Goal: Task Accomplishment & Management: Complete application form

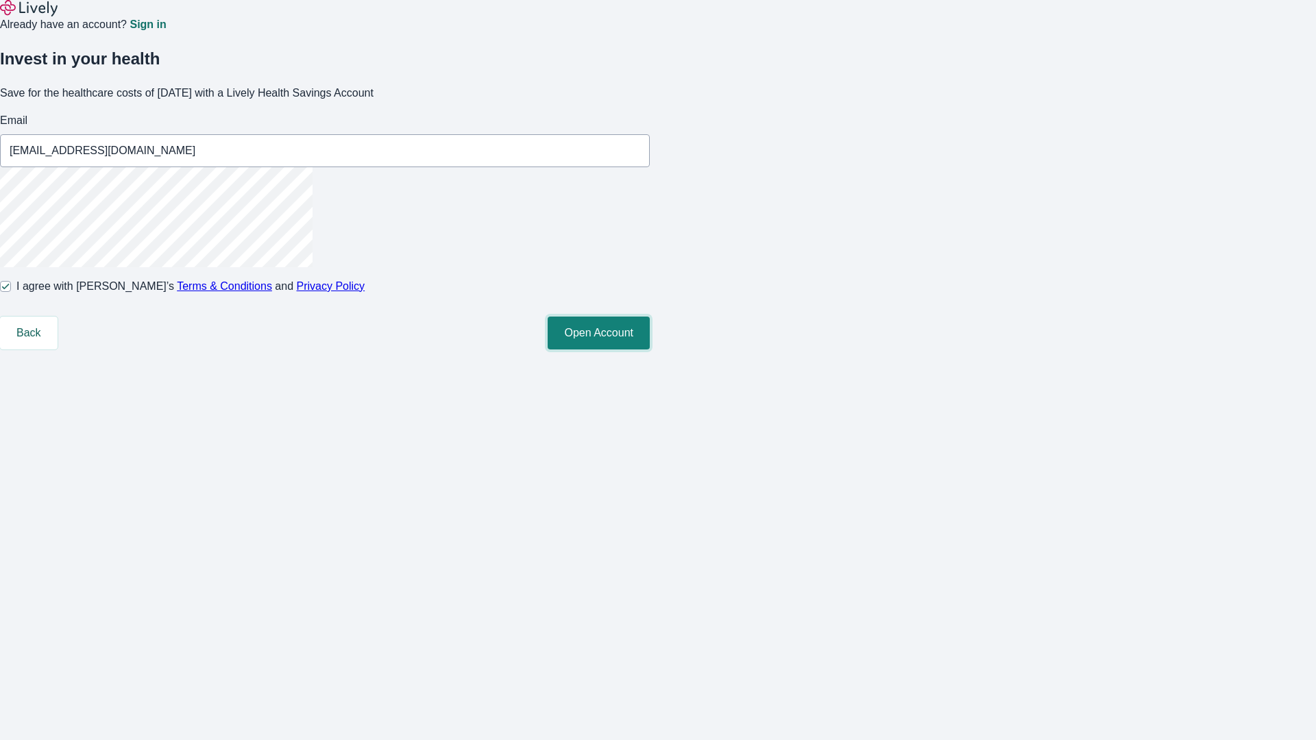
click at [650, 349] on button "Open Account" at bounding box center [599, 333] width 102 height 33
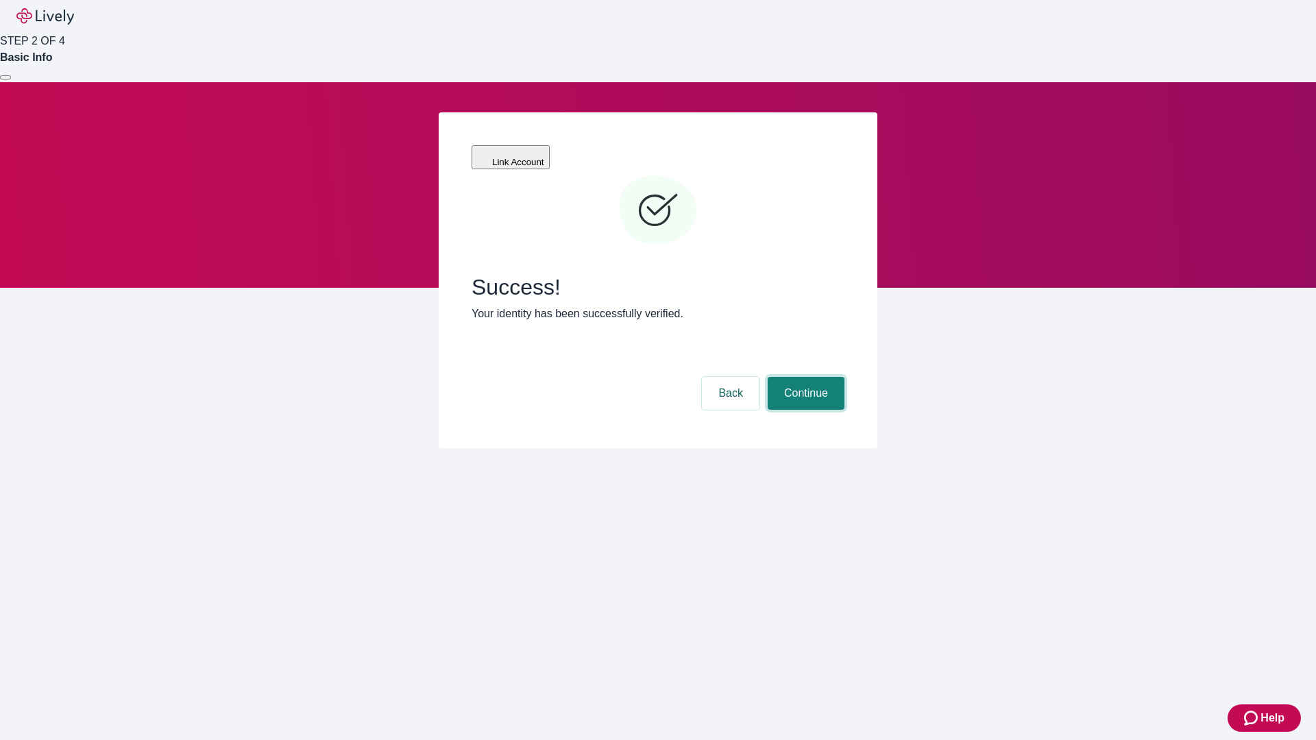
click at [804, 377] on button "Continue" at bounding box center [805, 393] width 77 height 33
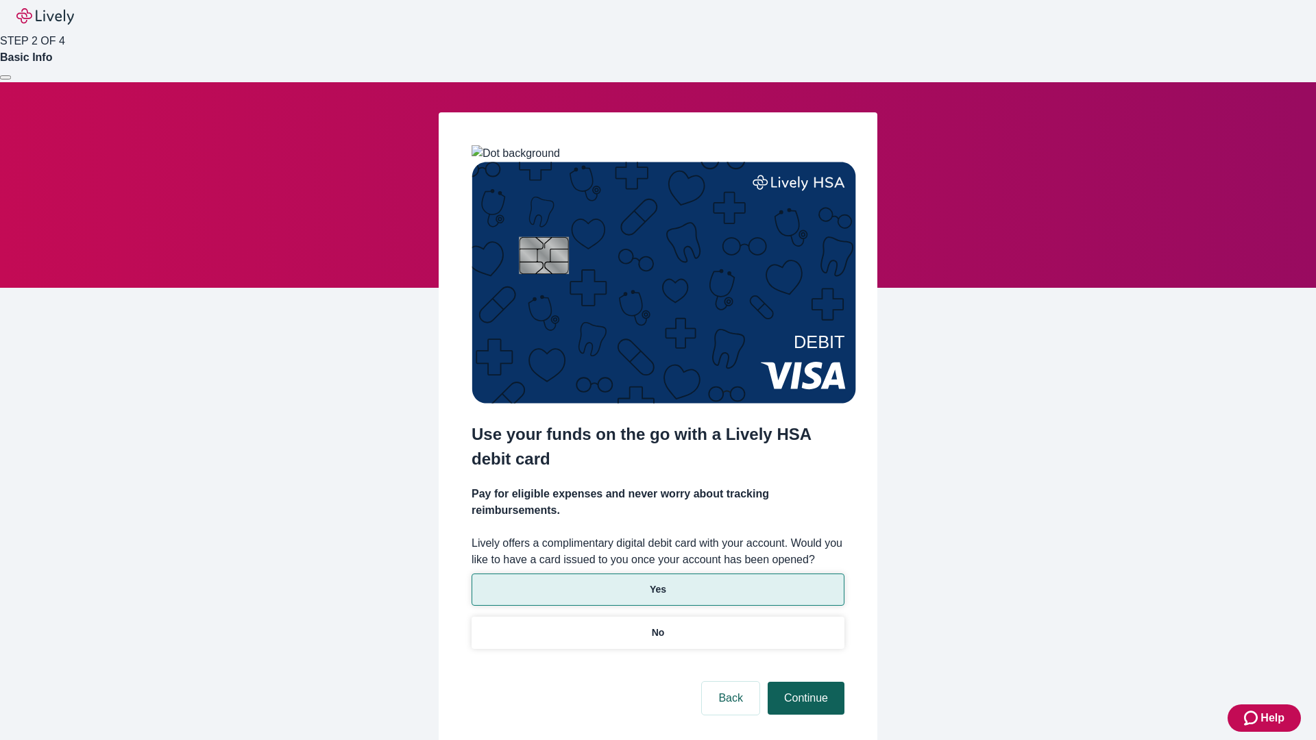
click at [657, 626] on p "No" at bounding box center [658, 633] width 13 height 14
click at [804, 682] on button "Continue" at bounding box center [805, 698] width 77 height 33
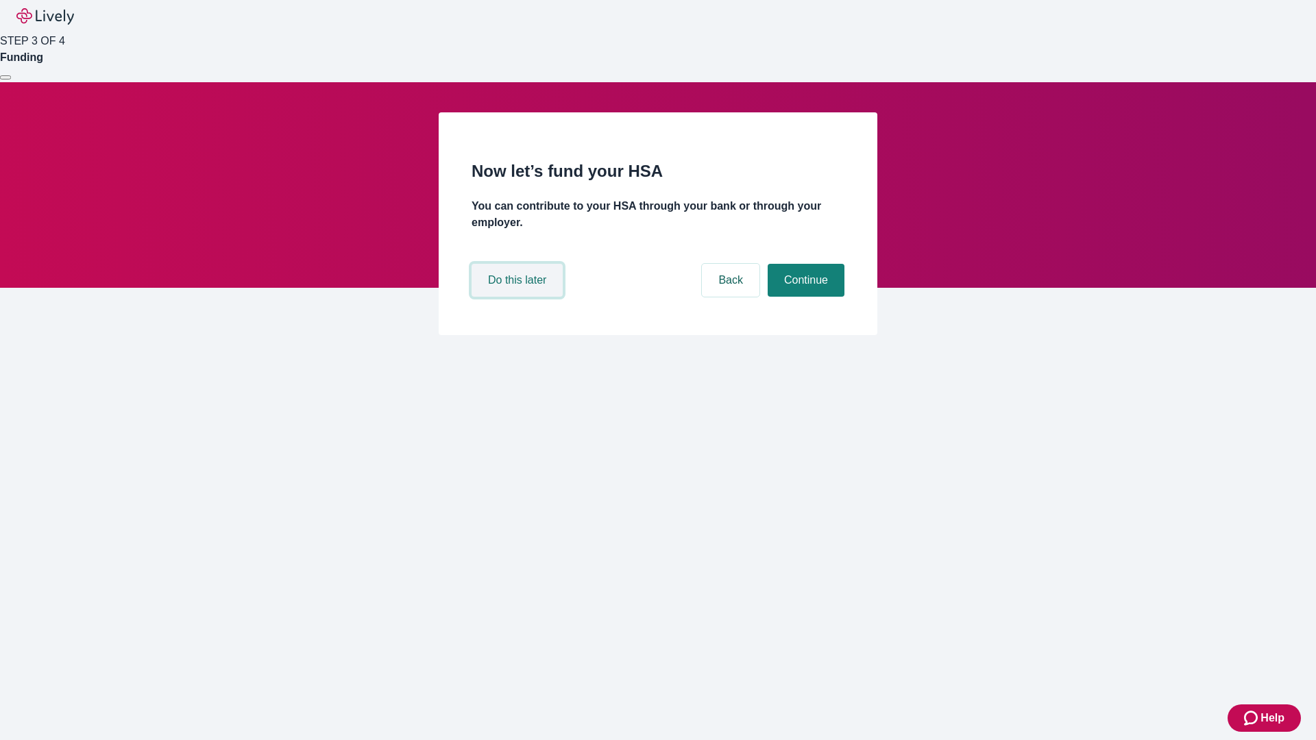
click at [519, 297] on button "Do this later" at bounding box center [516, 280] width 91 height 33
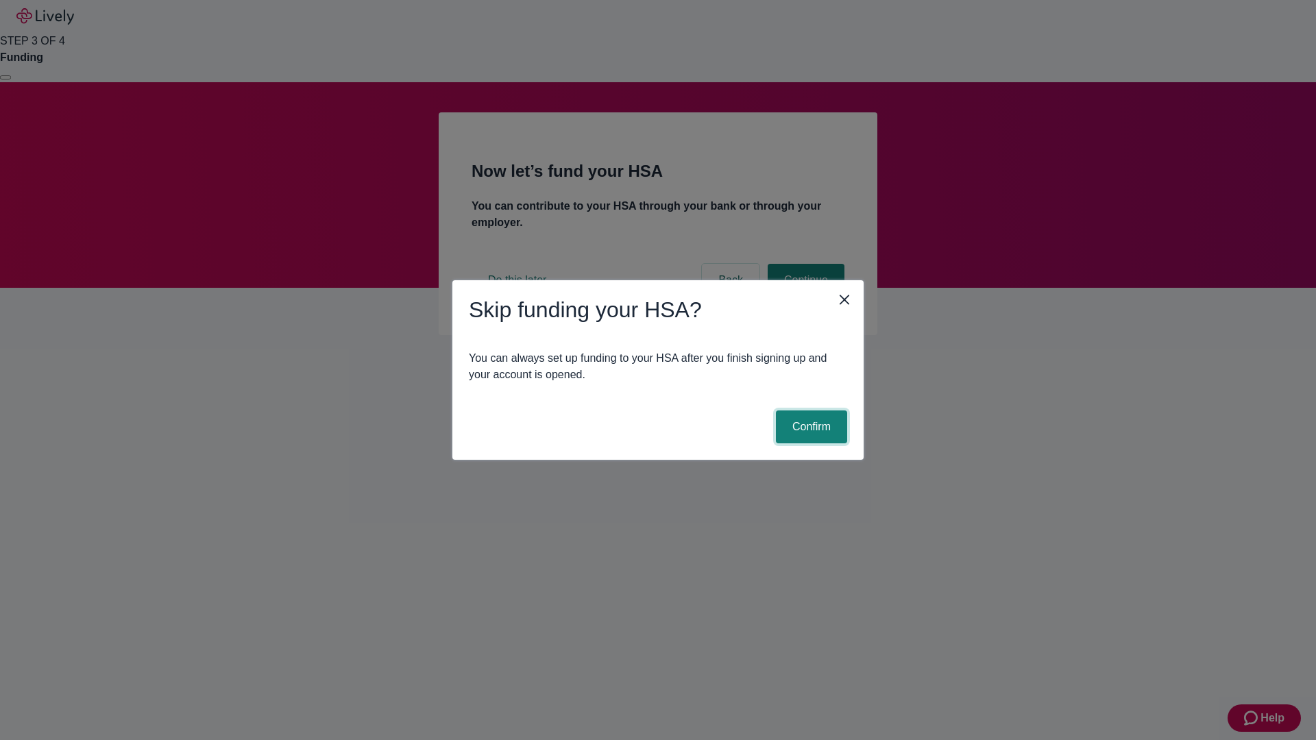
click at [809, 427] on button "Confirm" at bounding box center [811, 426] width 71 height 33
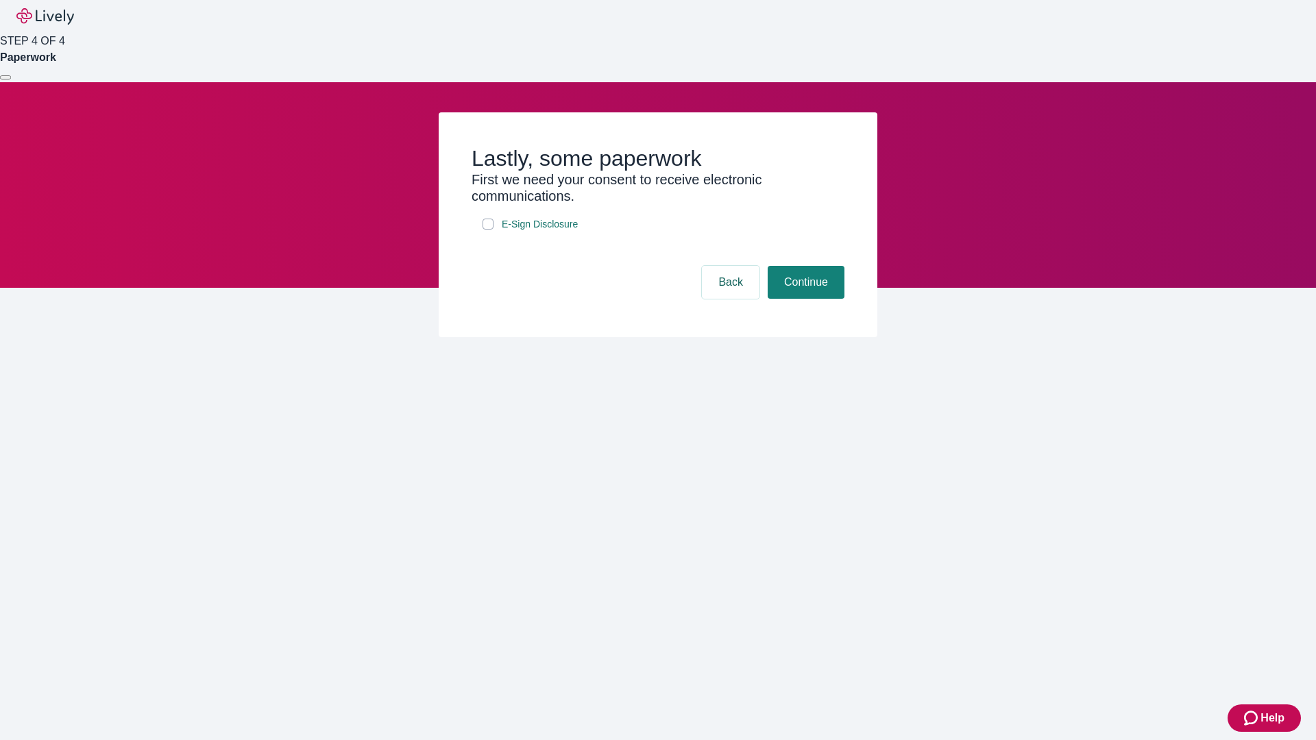
click at [488, 230] on input "E-Sign Disclosure" at bounding box center [487, 224] width 11 height 11
checkbox input "true"
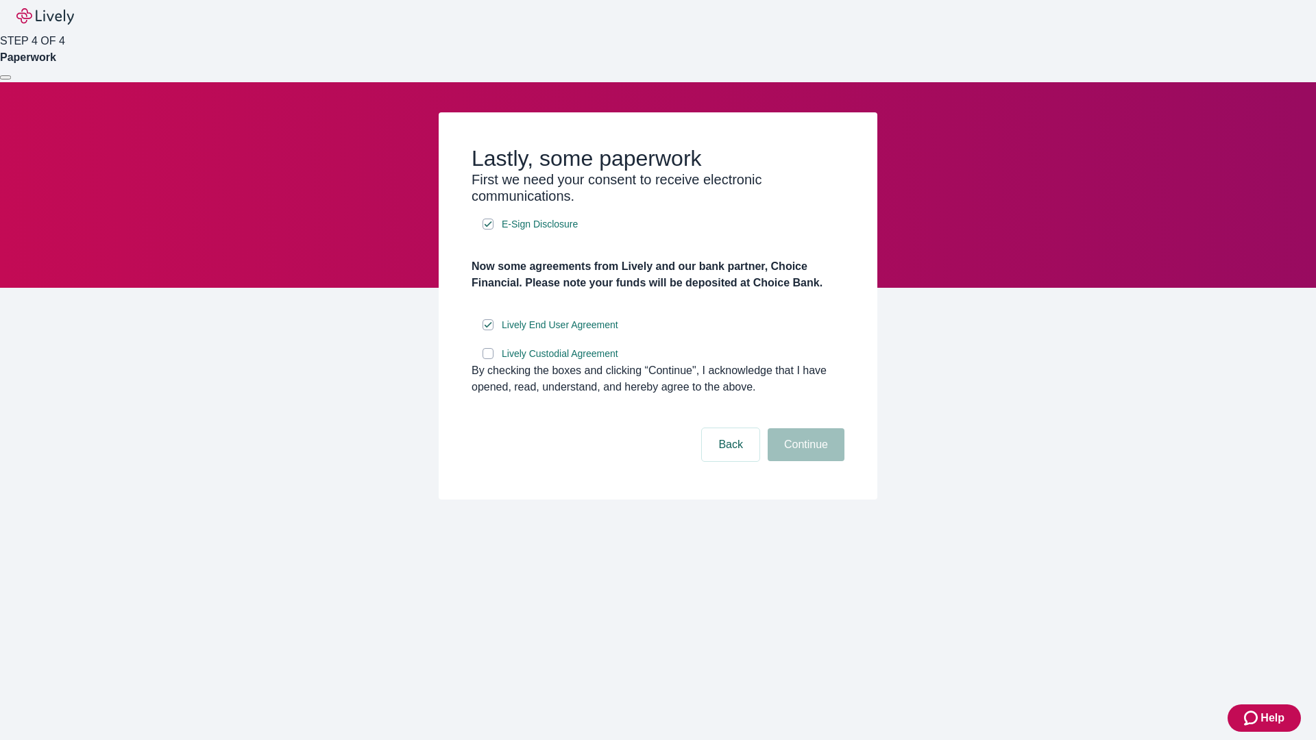
click at [488, 359] on input "Lively Custodial Agreement" at bounding box center [487, 353] width 11 height 11
checkbox input "true"
click at [804, 461] on button "Continue" at bounding box center [805, 444] width 77 height 33
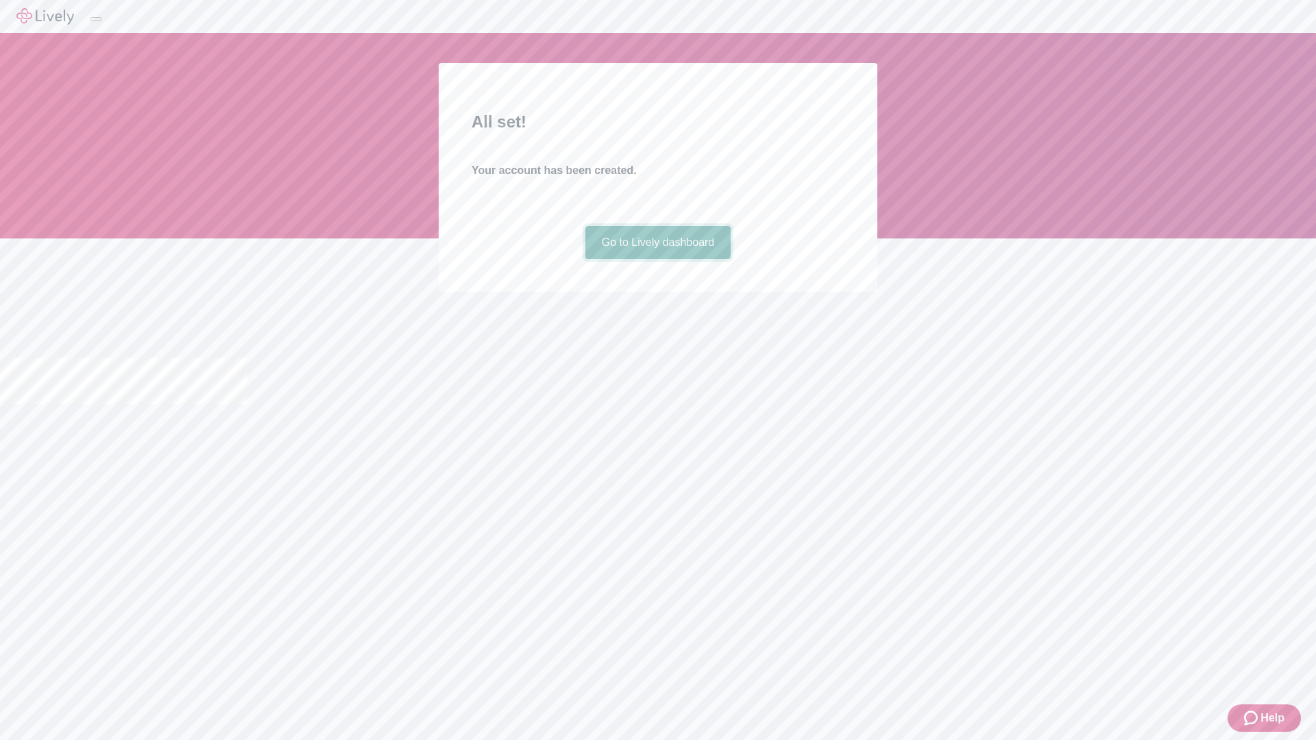
click at [657, 259] on link "Go to Lively dashboard" at bounding box center [658, 242] width 146 height 33
